Goal: Use online tool/utility: Utilize a website feature to perform a specific function

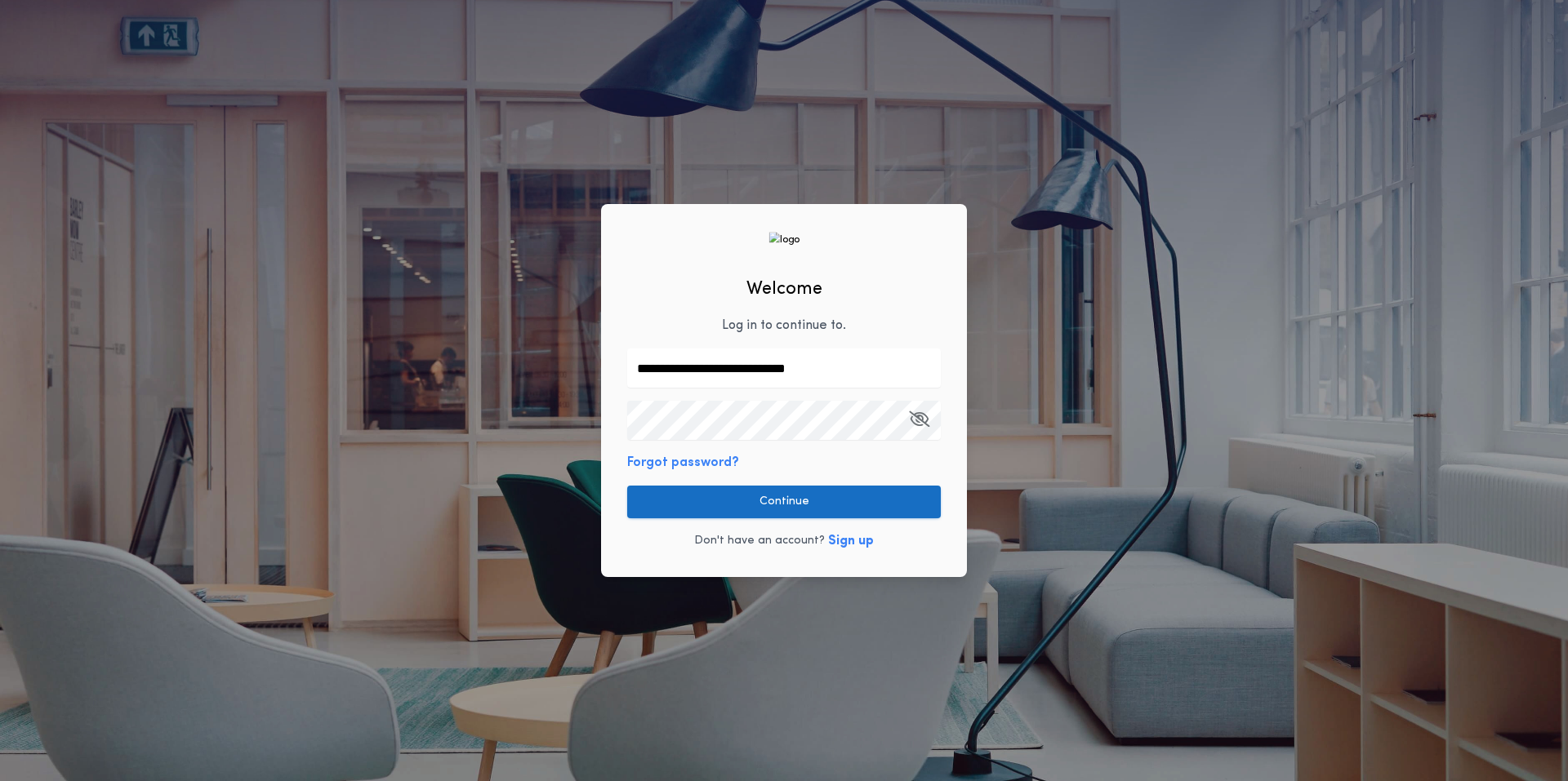
click at [826, 504] on button "Continue" at bounding box center [783, 502] width 313 height 32
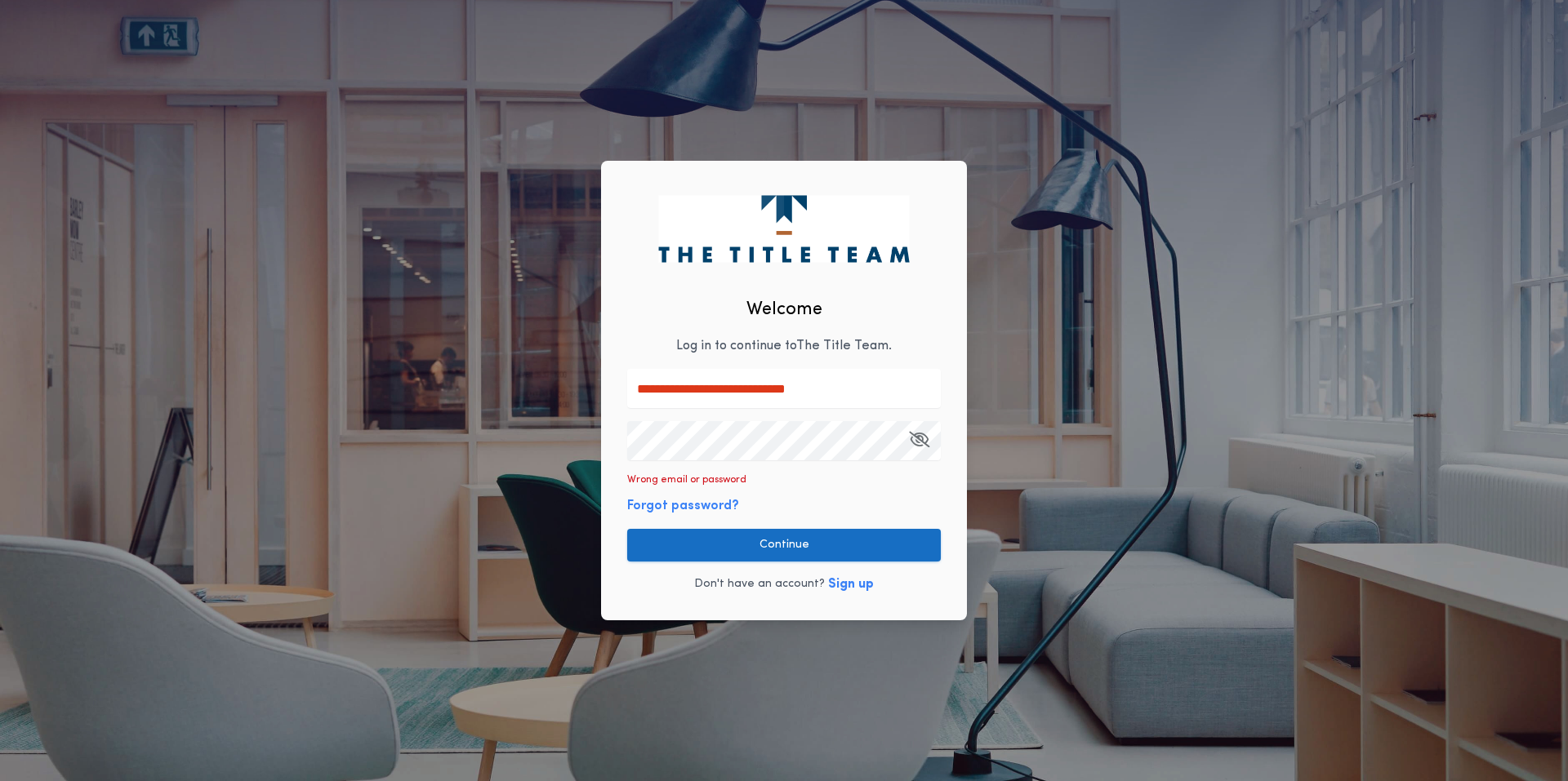
click at [765, 557] on button "Continue" at bounding box center [783, 545] width 313 height 32
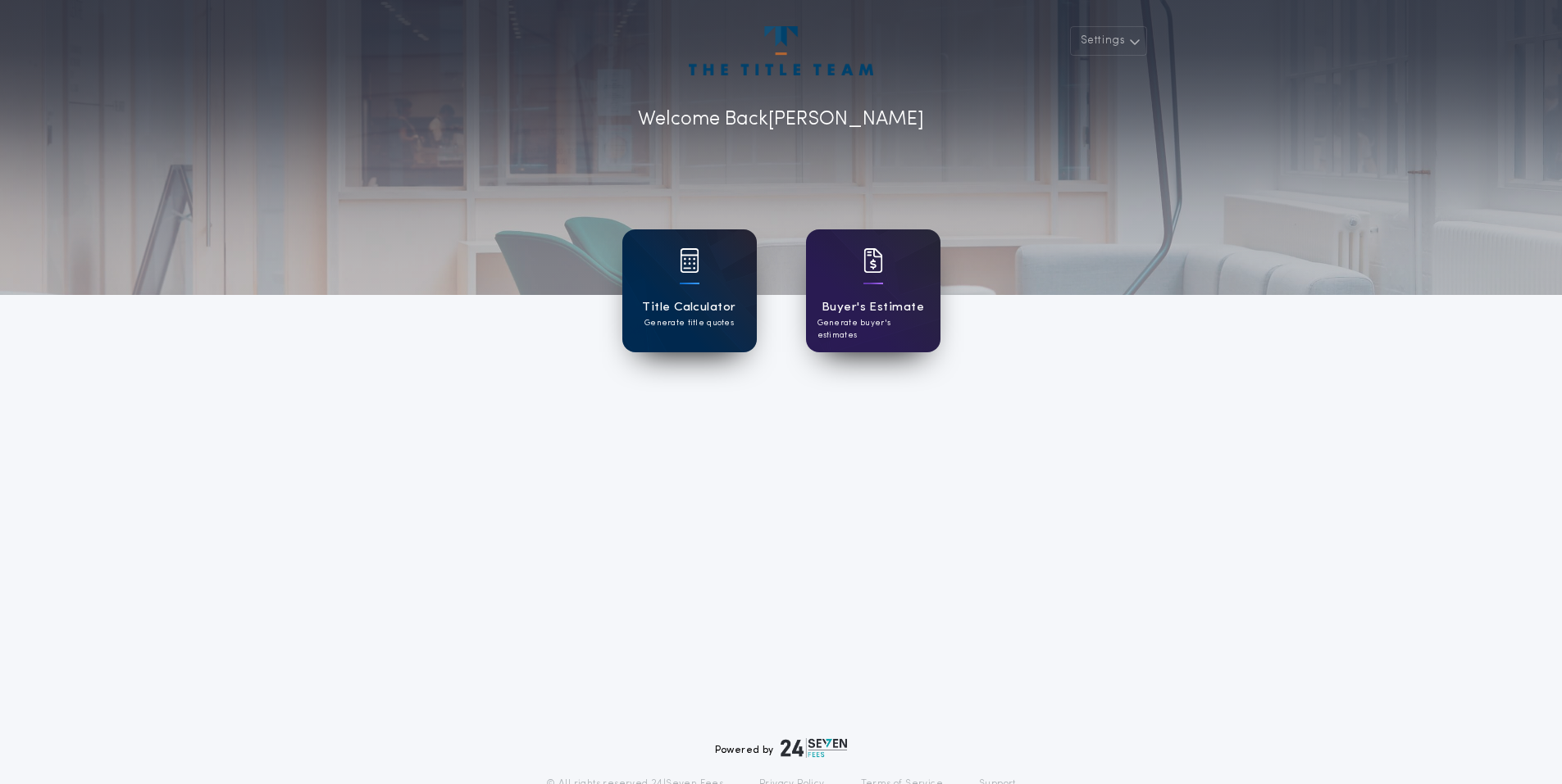
click at [666, 290] on div "Title Calculator Generate title quotes" at bounding box center [689, 290] width 135 height 123
